Goal: Task Accomplishment & Management: Manage account settings

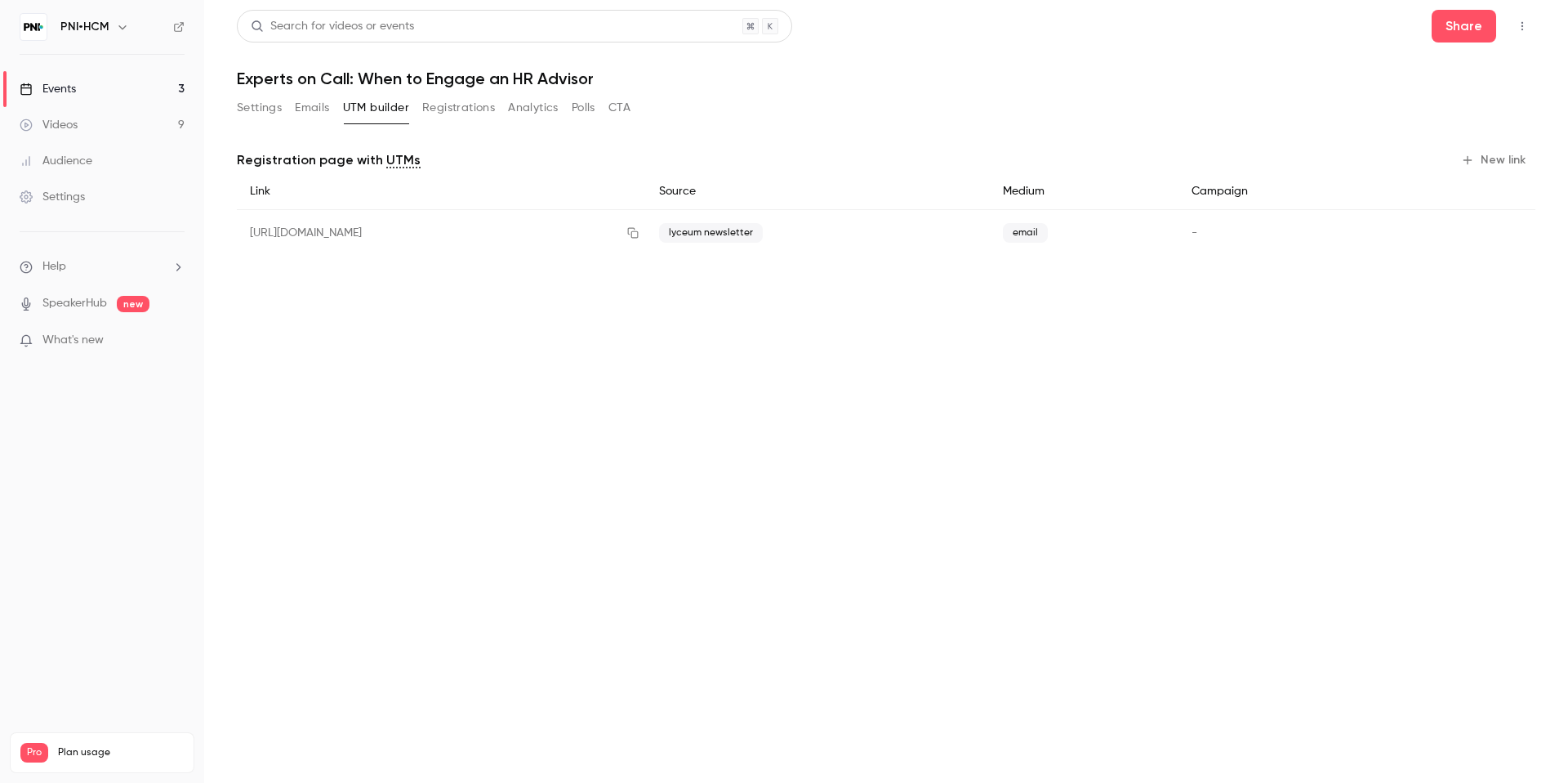
click at [294, 74] on h1 "Experts on Call: When to Engage an HR Advisor" at bounding box center [886, 78] width 1299 height 20
copy div "Experts on Call: When to Engage an HR Advisor Settings Emails UTM builder Regis…"
click at [271, 106] on button "Settings" at bounding box center [260, 108] width 45 height 26
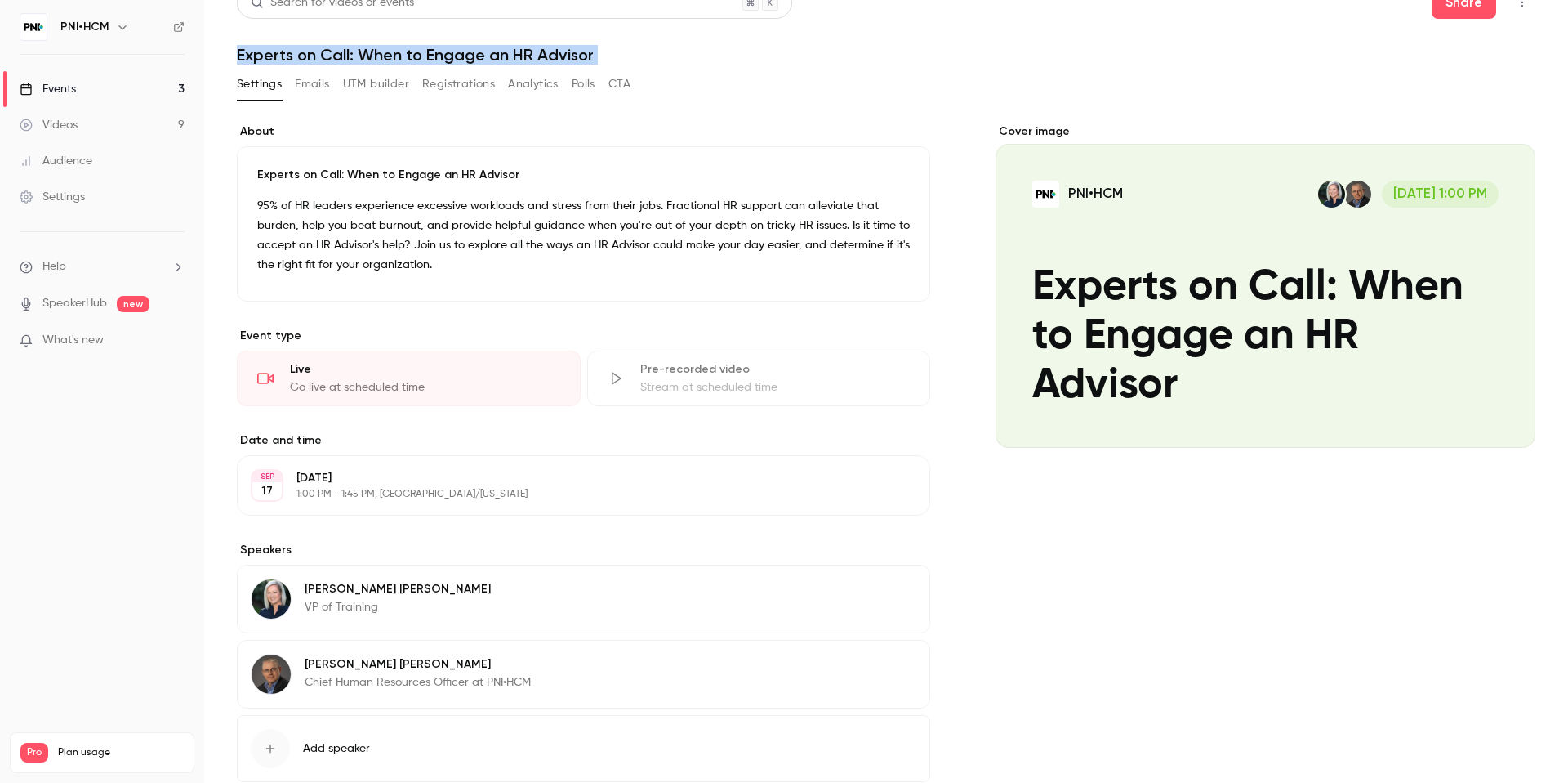
scroll to position [32, 0]
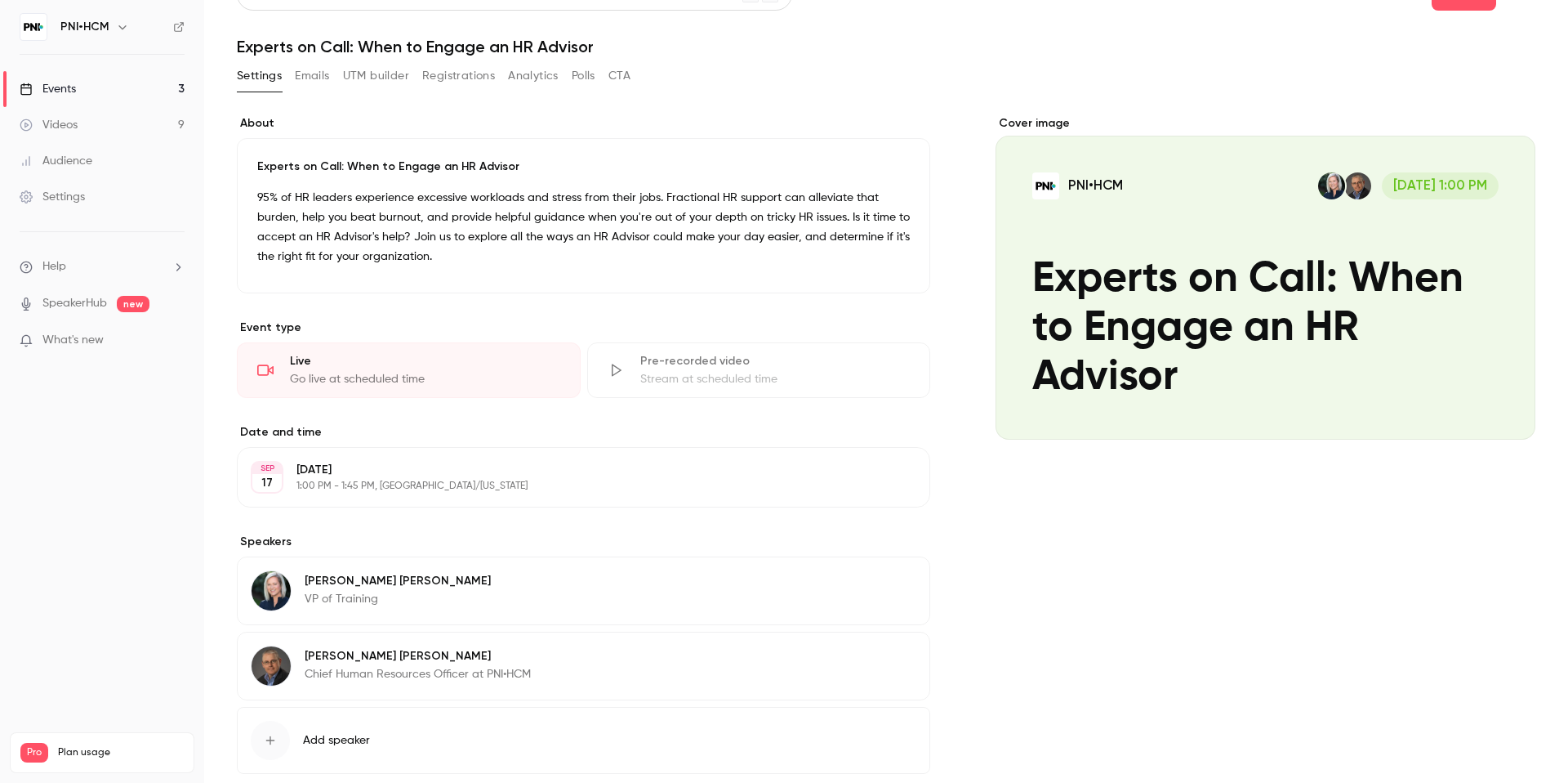
click at [493, 208] on p "95% of HR leaders experience excessive workloads and stress from their jobs. Fr…" at bounding box center [583, 227] width 652 height 78
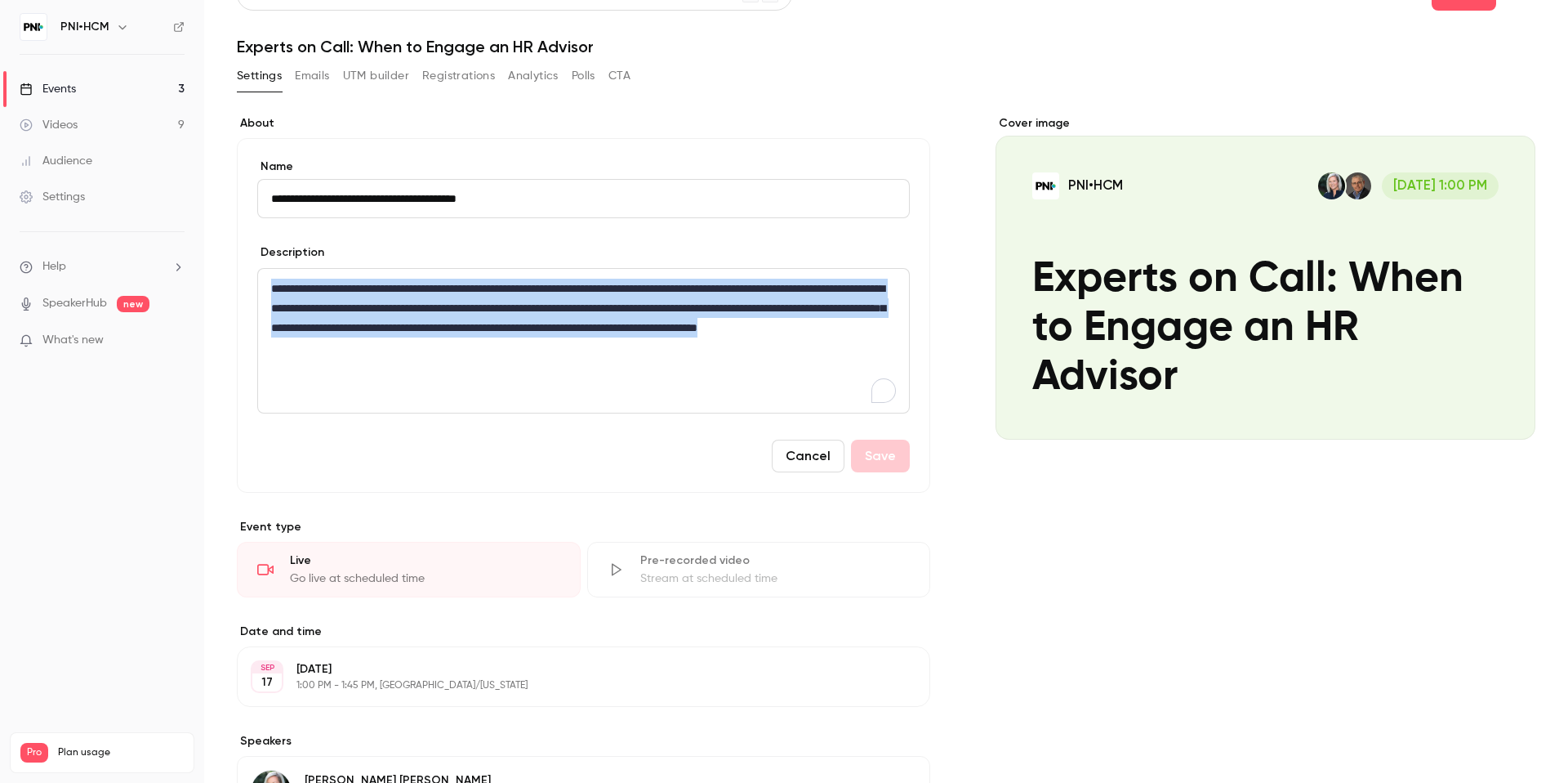
drag, startPoint x: 539, startPoint y: 345, endPoint x: 263, endPoint y: 277, distance: 284.3
click at [263, 277] on div "**********" at bounding box center [583, 341] width 651 height 144
copy p "**********"
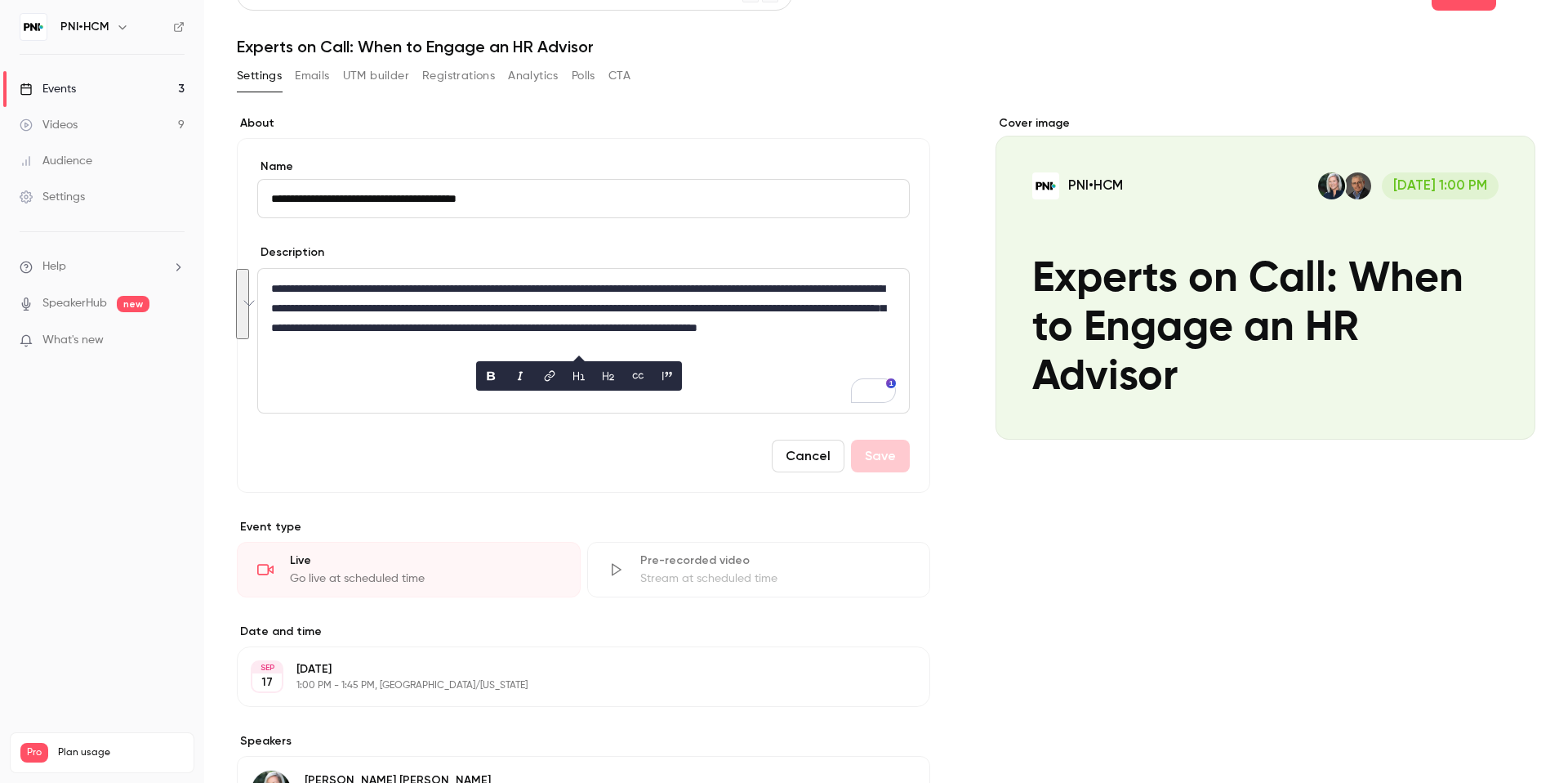
click at [1463, 11] on header "Search for videos or events Share Experts on Call: When to Engage an HR Advisor" at bounding box center [886, 17] width 1299 height 78
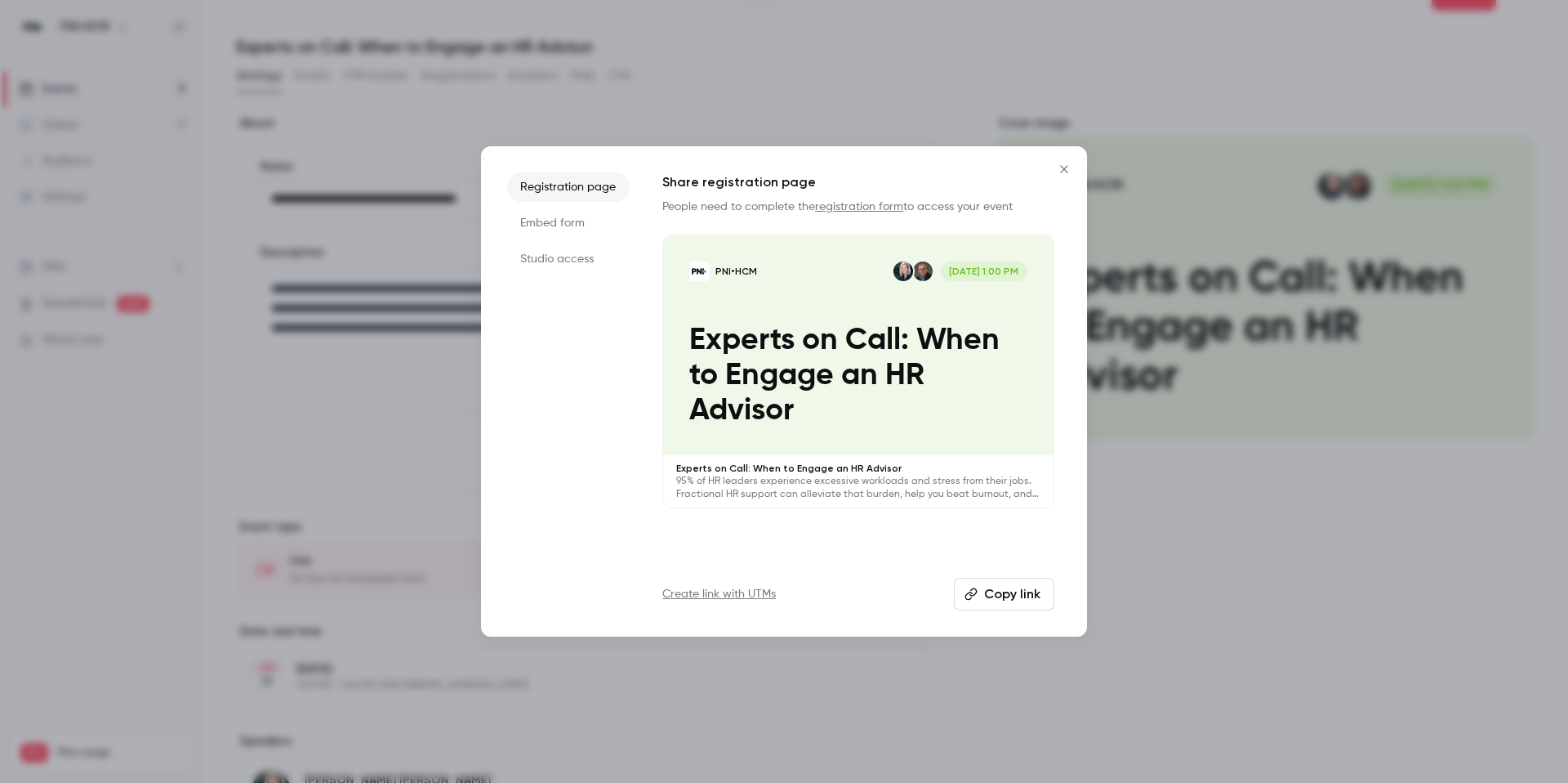
click at [1009, 590] on button "Copy link" at bounding box center [1004, 594] width 101 height 33
click at [1065, 167] on icon "Close" at bounding box center [1064, 169] width 20 height 13
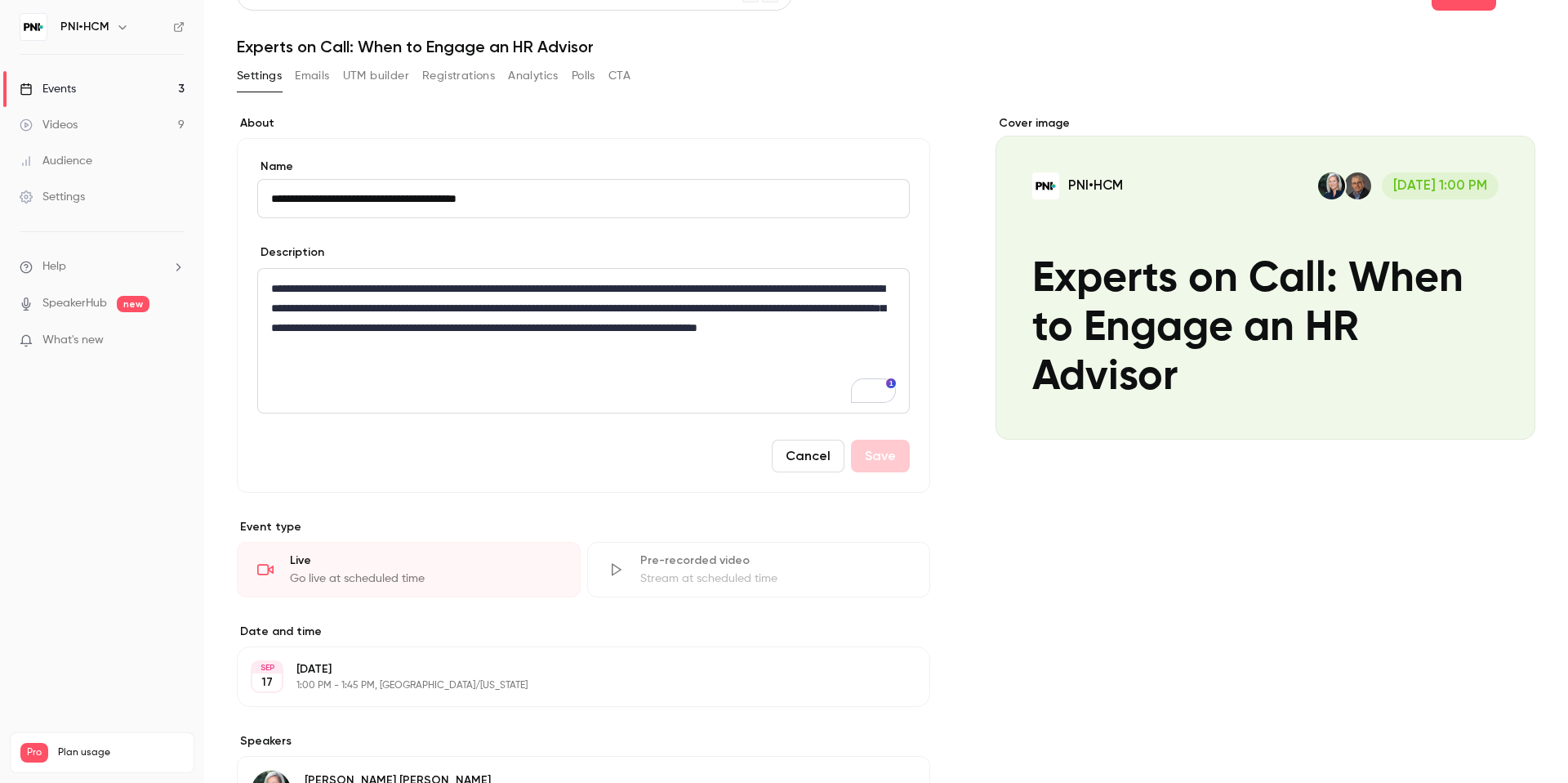
scroll to position [10, 0]
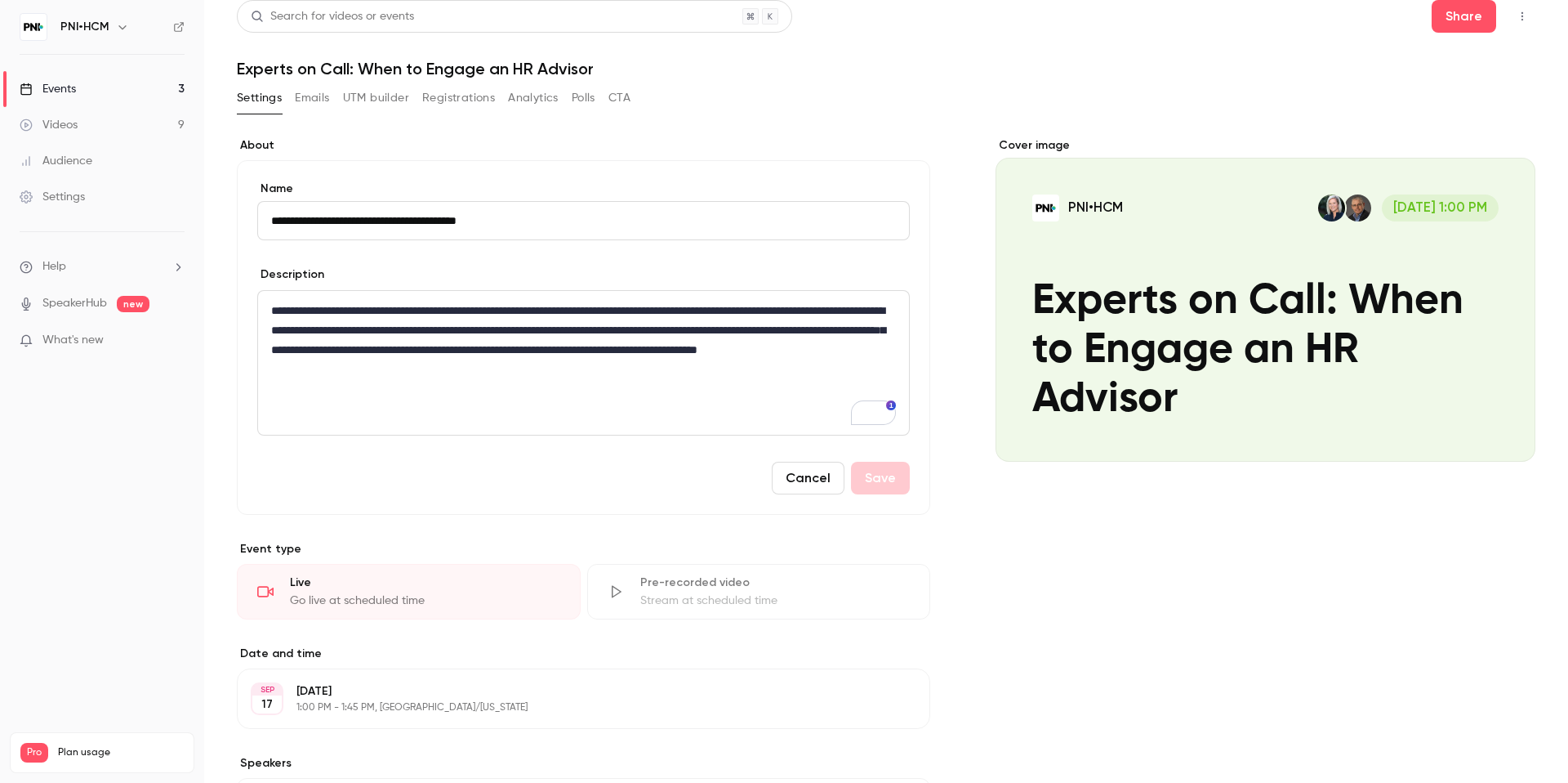
click at [435, 104] on button "Registrations" at bounding box center [459, 98] width 73 height 26
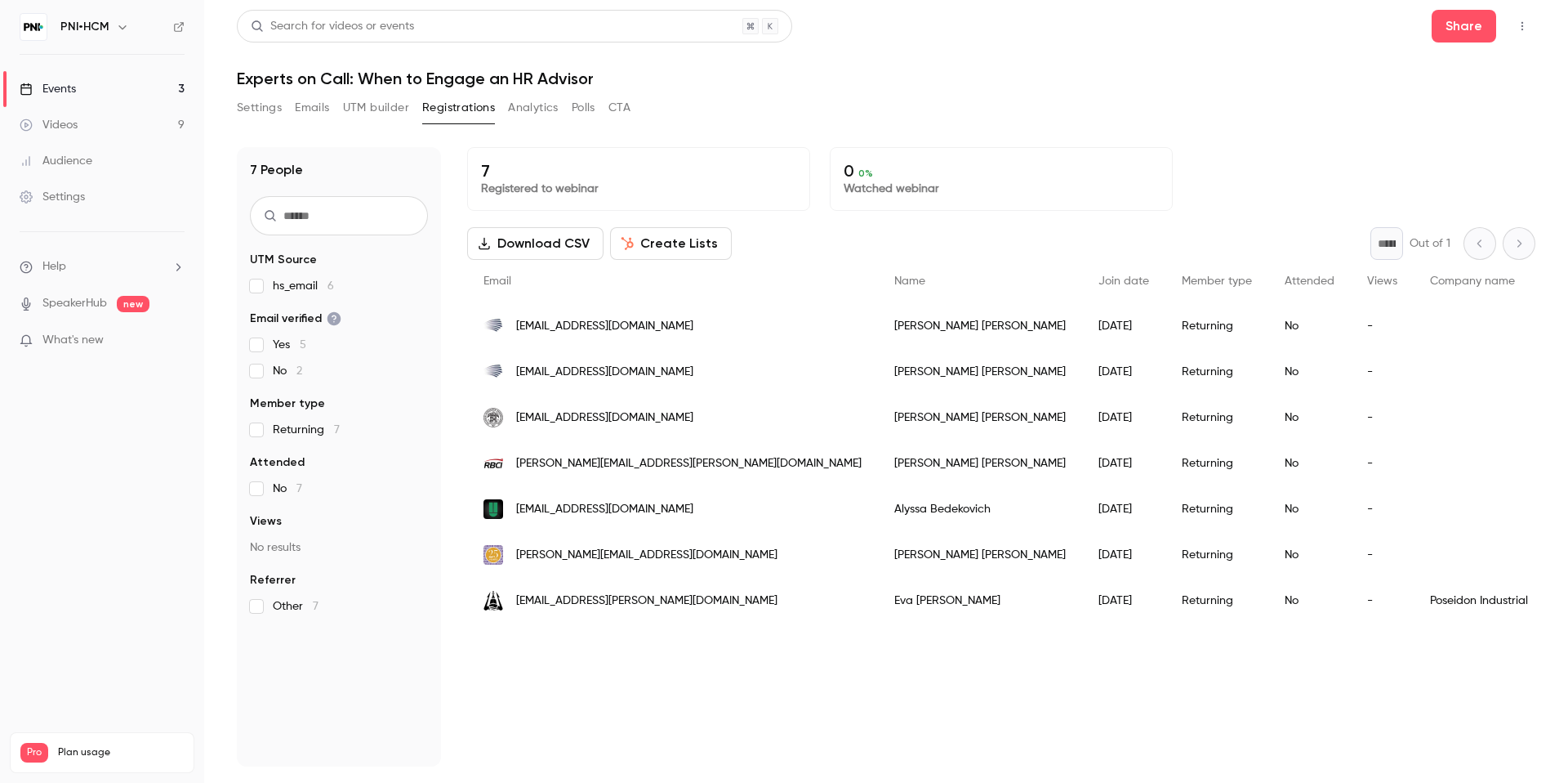
click at [663, 237] on button "Create Lists" at bounding box center [671, 243] width 122 height 33
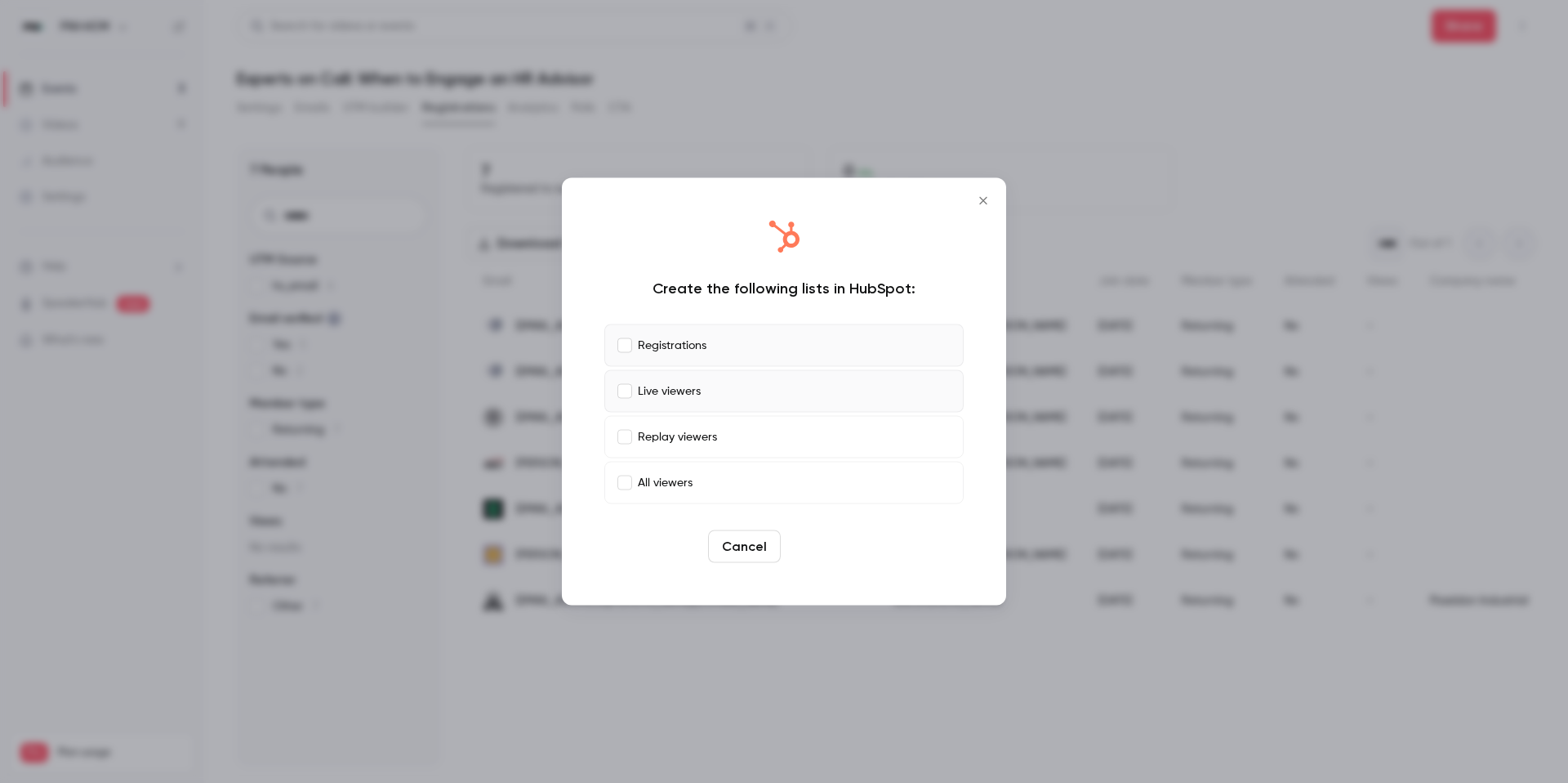
click at [817, 541] on button "Create" at bounding box center [824, 547] width 74 height 33
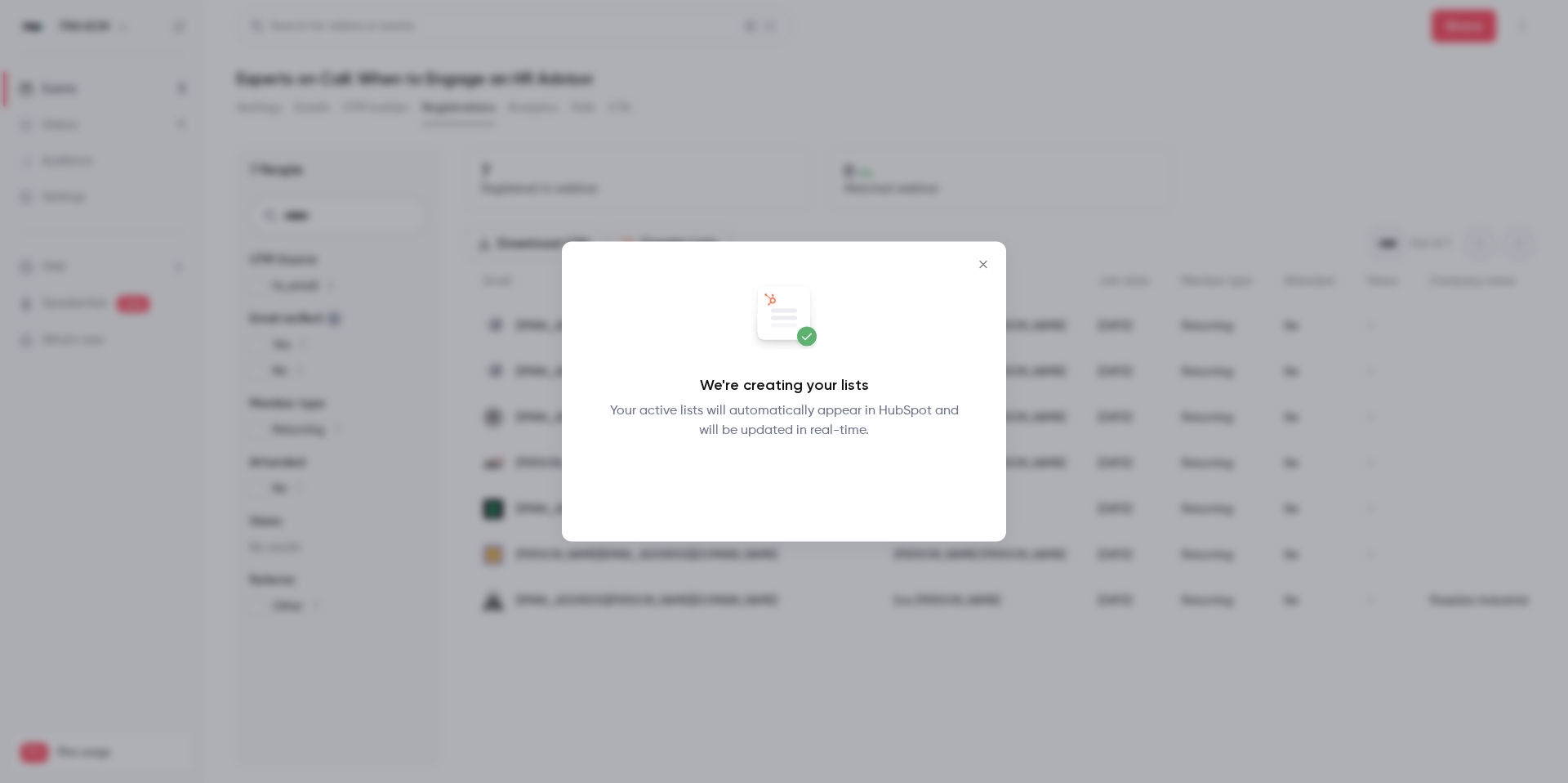
click at [783, 484] on button "Okay" at bounding box center [784, 483] width 60 height 33
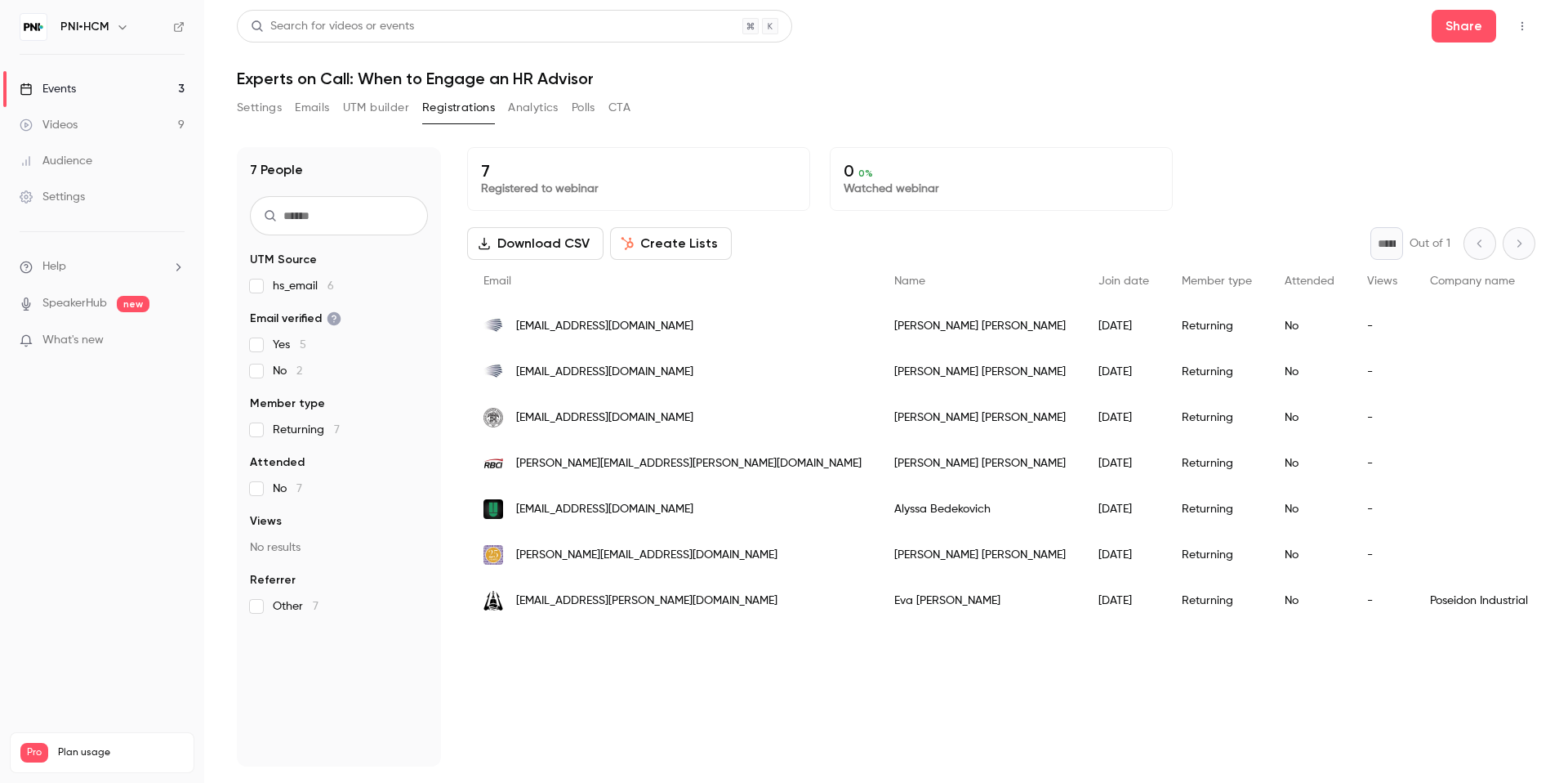
click at [73, 86] on div "Events" at bounding box center [48, 89] width 56 height 17
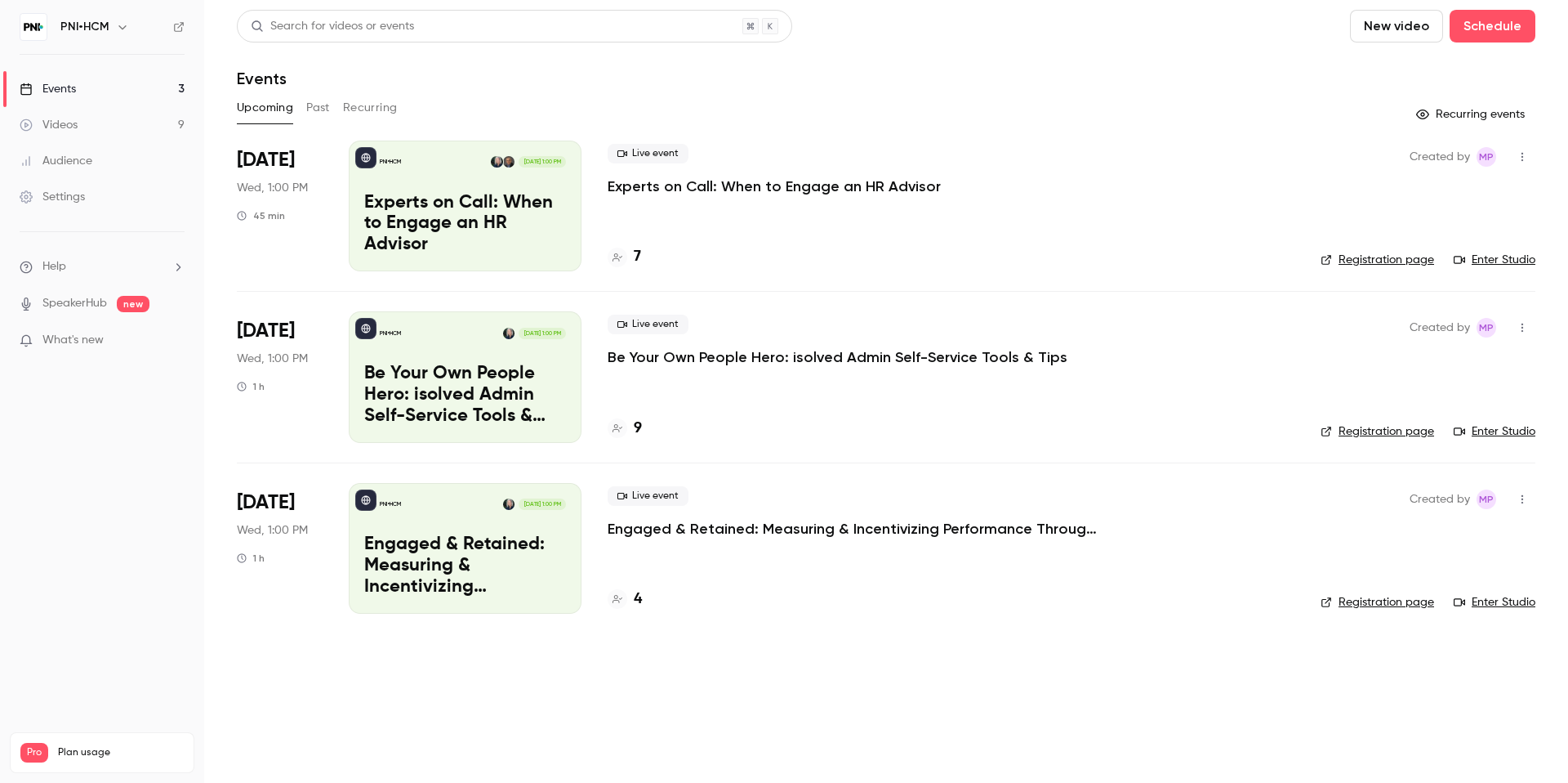
click at [810, 40] on div "Search for videos or events New video Schedule" at bounding box center [886, 26] width 1299 height 33
click at [712, 101] on div "Upcoming Past Recurring" at bounding box center [886, 108] width 1299 height 26
